Goal: Task Accomplishment & Management: Manage account settings

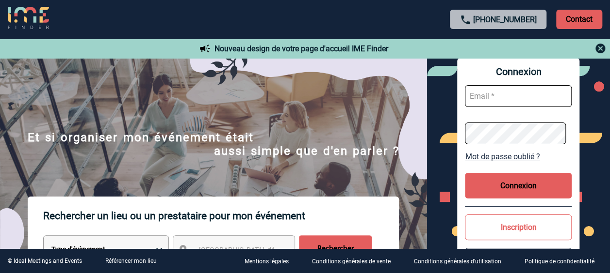
type input "[PERSON_NAME][EMAIL_ADDRESS][DOMAIN_NAME]"
click at [510, 188] on button "Connexion" at bounding box center [518, 186] width 107 height 26
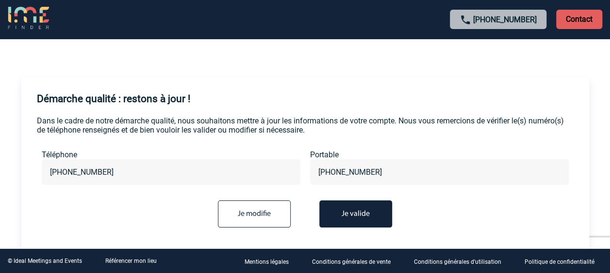
click at [357, 209] on button "Je valide" at bounding box center [355, 214] width 73 height 27
click at [356, 217] on button "Je valide" at bounding box center [355, 214] width 73 height 27
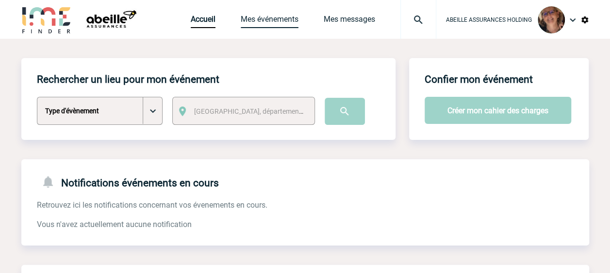
click at [254, 19] on link "Mes événements" at bounding box center [270, 22] width 58 height 14
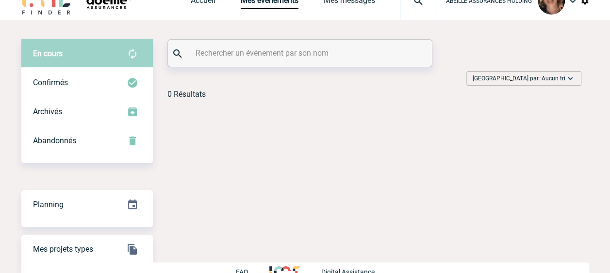
scroll to position [37, 0]
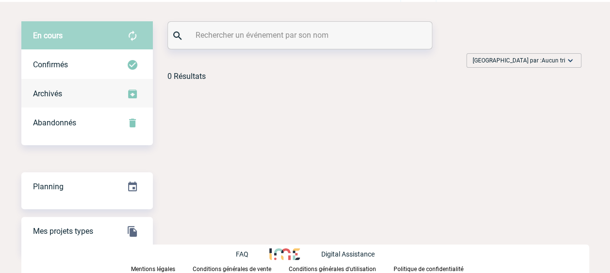
click at [67, 92] on div "Archivés" at bounding box center [86, 94] width 131 height 29
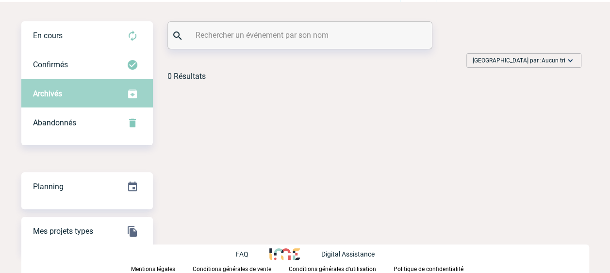
click at [74, 97] on div "Archivés" at bounding box center [86, 94] width 131 height 29
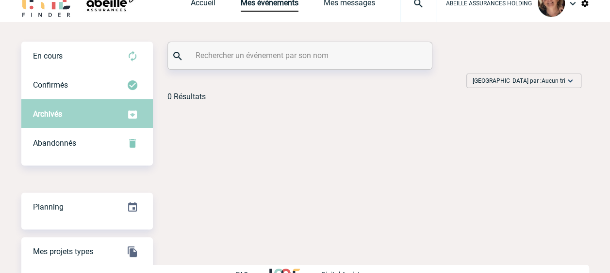
scroll to position [0, 0]
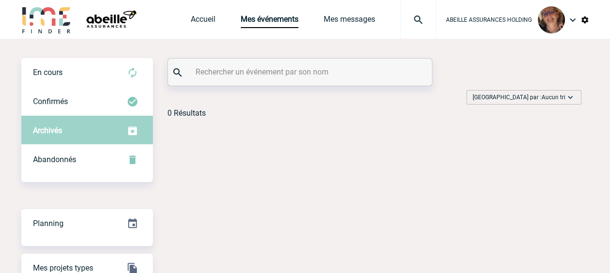
click at [569, 22] on img at bounding box center [572, 20] width 12 height 12
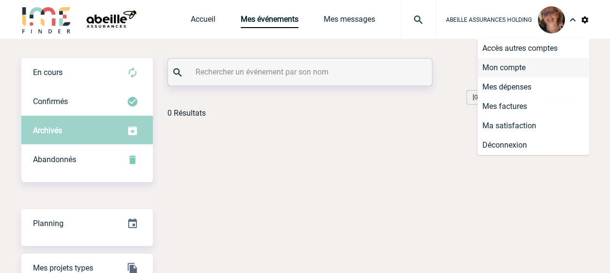
click at [506, 68] on li "Mon compte" at bounding box center [533, 67] width 112 height 19
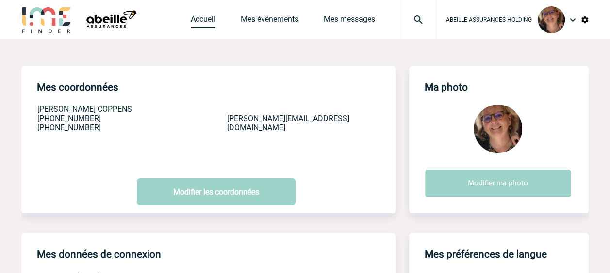
click at [207, 20] on link "Accueil" at bounding box center [203, 22] width 25 height 14
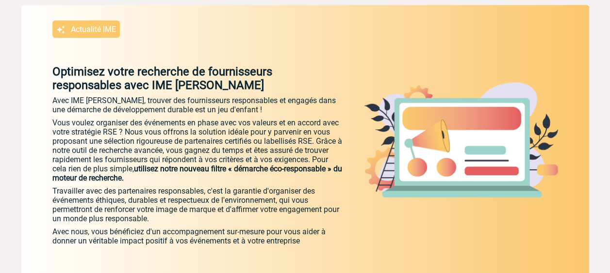
scroll to position [409, 0]
